Goal: Transaction & Acquisition: Purchase product/service

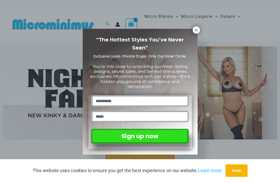
click at [195, 31] on icon at bounding box center [195, 29] width 3 height 3
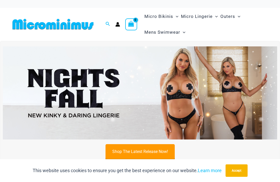
click at [240, 166] on button "Accept" at bounding box center [236, 170] width 22 height 12
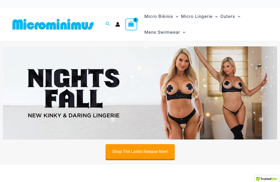
click at [189, 84] on img at bounding box center [140, 92] width 274 height 93
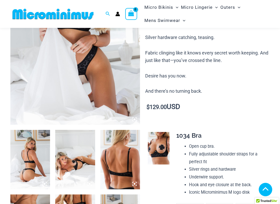
scroll to position [112, 0]
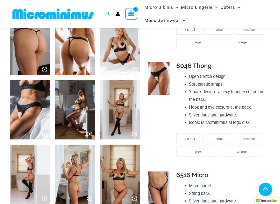
click at [163, 70] on img at bounding box center [159, 79] width 22 height 33
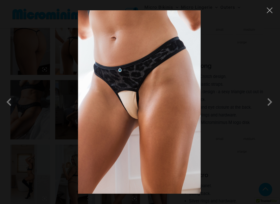
click at [269, 97] on span at bounding box center [269, 102] width 16 height 16
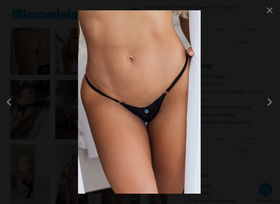
click at [273, 102] on span at bounding box center [269, 102] width 16 height 16
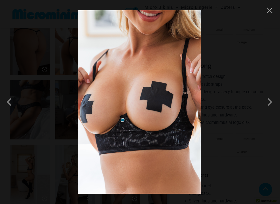
click at [272, 103] on span at bounding box center [269, 102] width 16 height 16
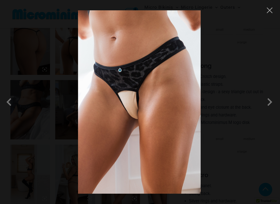
click at [271, 10] on button "Close" at bounding box center [269, 10] width 8 height 8
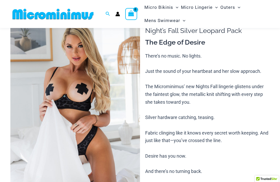
scroll to position [0, 0]
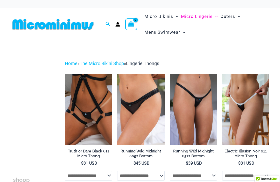
click at [158, 13] on span "Micro Bikinis" at bounding box center [158, 16] width 29 height 13
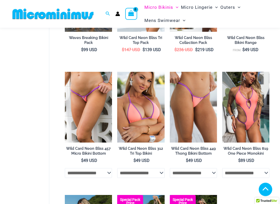
scroll to position [267, 0]
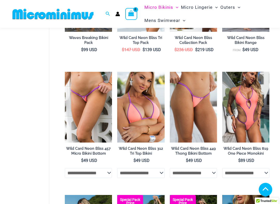
click at [94, 154] on h2 "Wild Card Neon Bliss 457 Micro Bikini Bottom" at bounding box center [88, 152] width 47 height 10
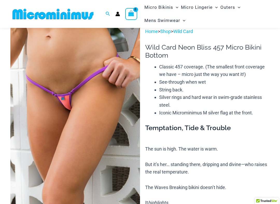
scroll to position [18, 0]
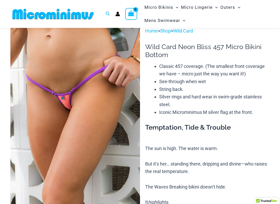
click at [102, 107] on img at bounding box center [74, 124] width 129 height 194
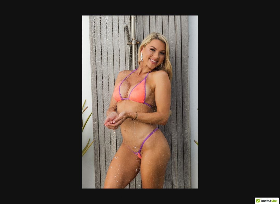
click at [226, 84] on div at bounding box center [140, 102] width 280 height 204
click at [11, 100] on button "Previous" at bounding box center [9, 102] width 19 height 26
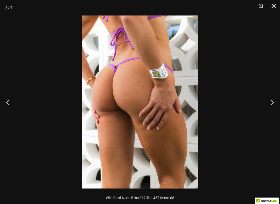
click at [9, 103] on button "Previous" at bounding box center [9, 102] width 19 height 26
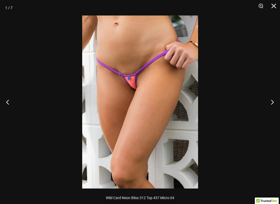
click at [13, 96] on button "Previous" at bounding box center [9, 102] width 19 height 26
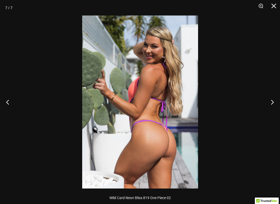
click at [275, 6] on button "Close" at bounding box center [271, 8] width 13 height 16
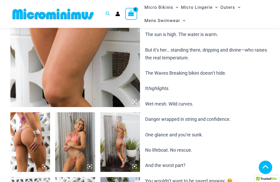
scroll to position [102, 0]
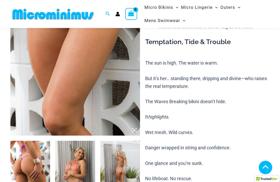
click at [160, 8] on span "Micro Bikinis" at bounding box center [158, 7] width 29 height 13
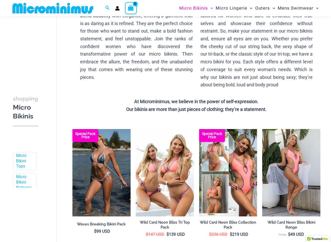
scroll to position [64, 0]
click at [20, 180] on link "Micro Bikini Bottoms" at bounding box center [24, 182] width 17 height 16
click at [25, 176] on link "Micro Bikini Bottoms" at bounding box center [24, 182] width 17 height 16
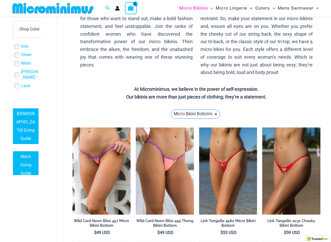
scroll to position [76, 0]
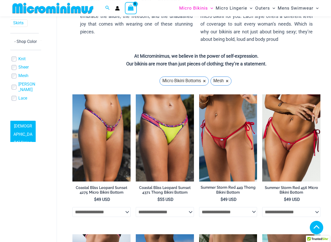
scroll to position [191, 2]
click at [26, 74] on link "Mesh" at bounding box center [25, 76] width 10 height 5
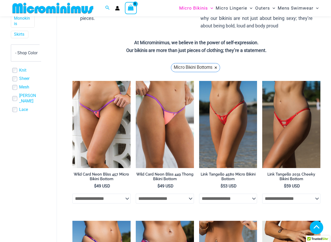
scroll to position [167, 2]
click at [24, 84] on link "Mesh" at bounding box center [24, 86] width 10 height 5
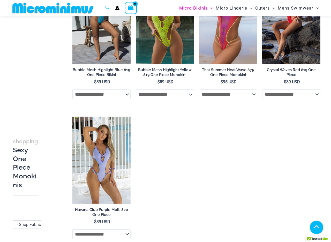
scroll to position [926, 0]
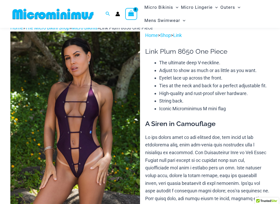
scroll to position [14, 0]
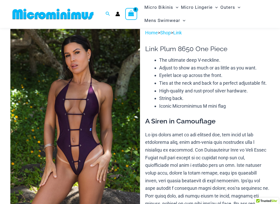
click at [113, 126] on img at bounding box center [74, 126] width 129 height 194
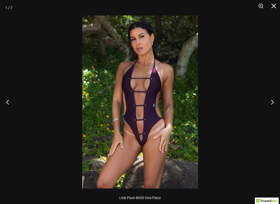
click at [170, 115] on img at bounding box center [140, 102] width 116 height 173
click at [161, 110] on img at bounding box center [140, 102] width 116 height 173
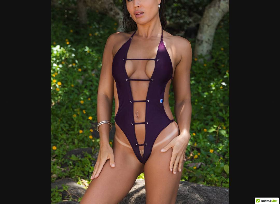
click at [197, 101] on img at bounding box center [140, 96] width 178 height 267
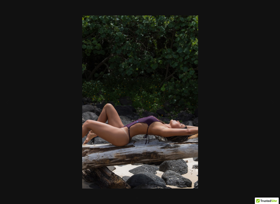
click at [231, 106] on div at bounding box center [140, 102] width 280 height 204
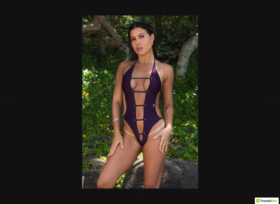
click at [163, 124] on img at bounding box center [140, 102] width 116 height 173
click at [163, 123] on img at bounding box center [140, 102] width 116 height 173
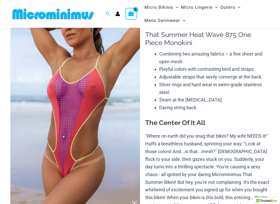
scroll to position [28, 0]
click at [119, 126] on img at bounding box center [74, 112] width 129 height 194
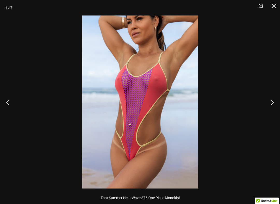
click at [270, 103] on button "Next" at bounding box center [269, 102] width 19 height 26
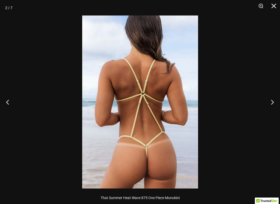
click at [273, 105] on button "Next" at bounding box center [269, 102] width 19 height 26
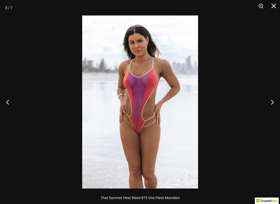
click at [273, 103] on button "Next" at bounding box center [269, 102] width 19 height 26
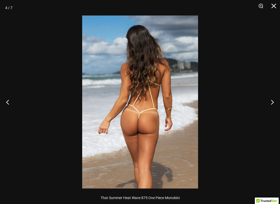
click at [275, 104] on button "Next" at bounding box center [269, 102] width 19 height 26
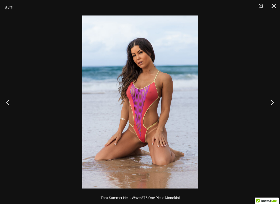
click at [276, 102] on button "Next" at bounding box center [269, 102] width 19 height 26
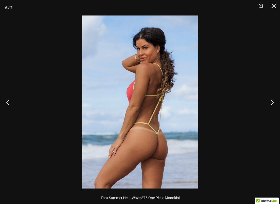
click at [276, 103] on button "Next" at bounding box center [269, 102] width 19 height 26
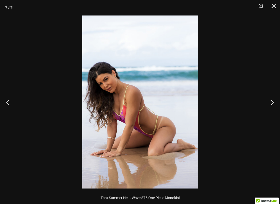
click at [271, 8] on button "Close" at bounding box center [271, 8] width 13 height 16
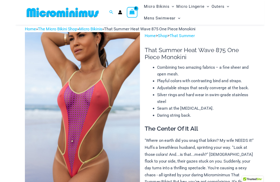
scroll to position [0, 0]
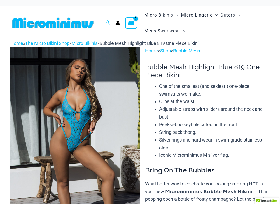
scroll to position [1, 0]
click at [115, 123] on img at bounding box center [74, 144] width 129 height 194
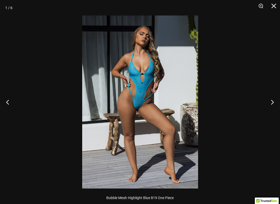
click at [271, 101] on button "Next" at bounding box center [269, 102] width 19 height 26
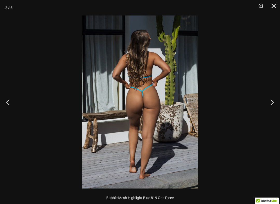
click at [274, 100] on button "Next" at bounding box center [269, 102] width 19 height 26
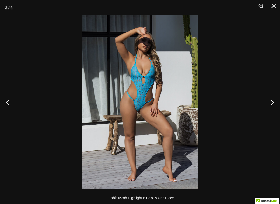
click at [276, 102] on button "Next" at bounding box center [269, 102] width 19 height 26
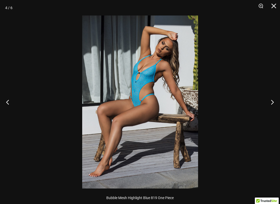
click at [277, 101] on button "Next" at bounding box center [269, 102] width 19 height 26
